Goal: Navigation & Orientation: Go to known website

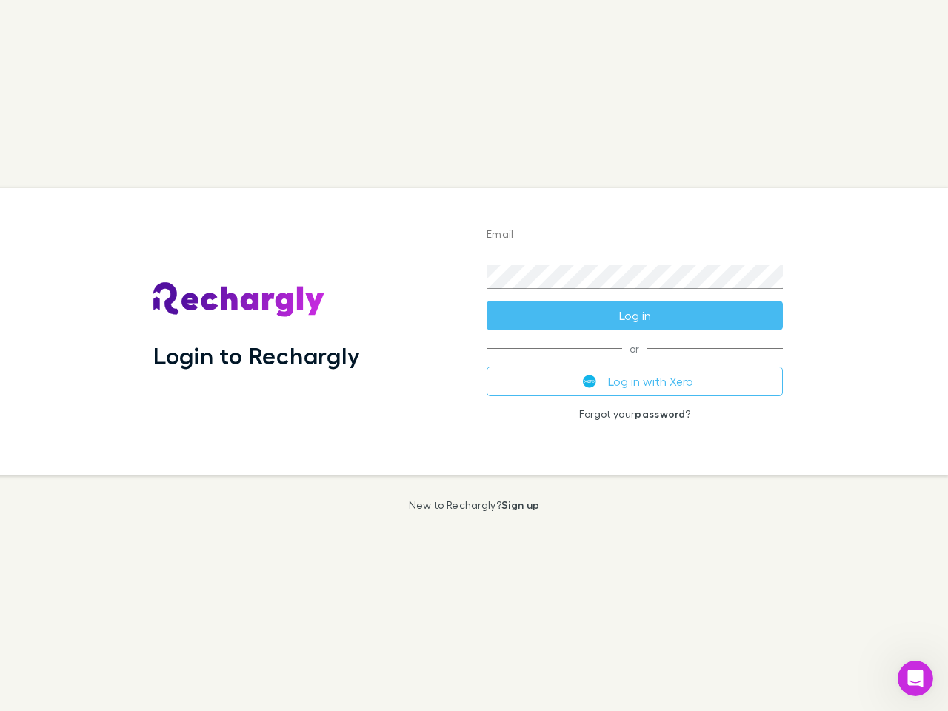
click at [474, 356] on div "Login to Rechargly" at bounding box center [307, 331] width 333 height 287
click at [635, 236] on input "Email" at bounding box center [635, 236] width 296 height 24
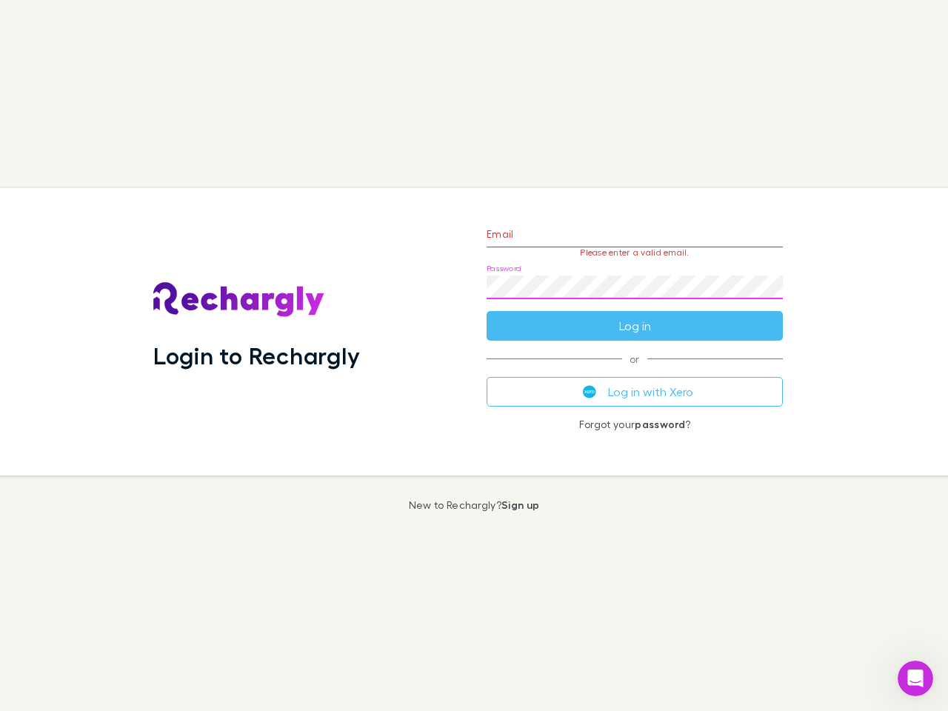
click at [635, 316] on form "Email Please enter a valid email. Password Log in" at bounding box center [635, 276] width 296 height 129
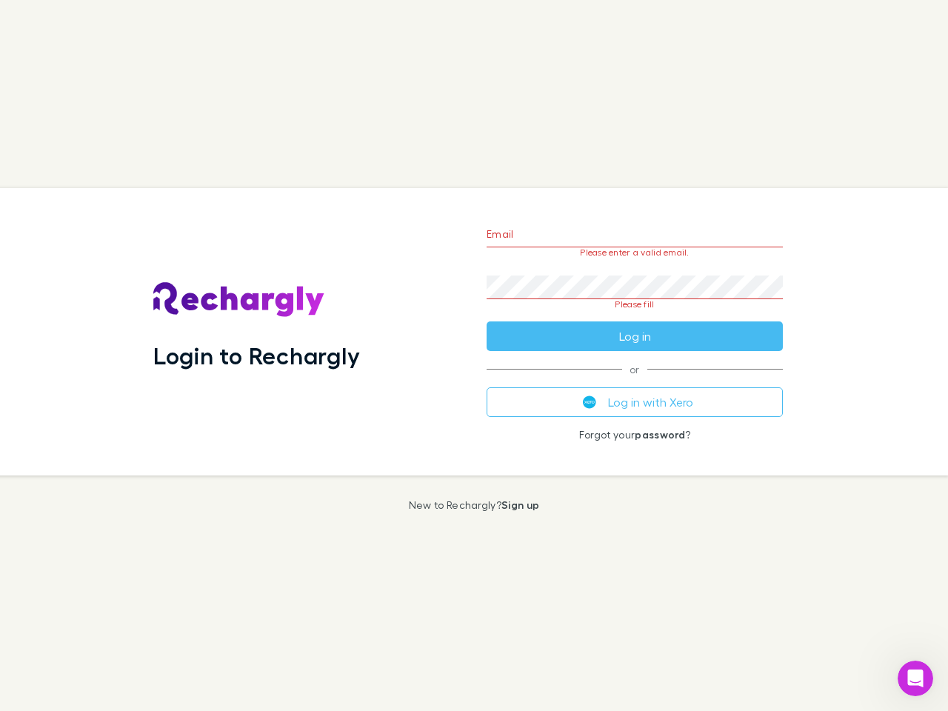
click at [635, 381] on div "Email Please enter a valid email. Password Please fill Log in or Log in with Xe…" at bounding box center [635, 331] width 320 height 287
click at [916, 679] on icon "Open Intercom Messenger" at bounding box center [916, 679] width 24 height 24
